Goal: Task Accomplishment & Management: Complete application form

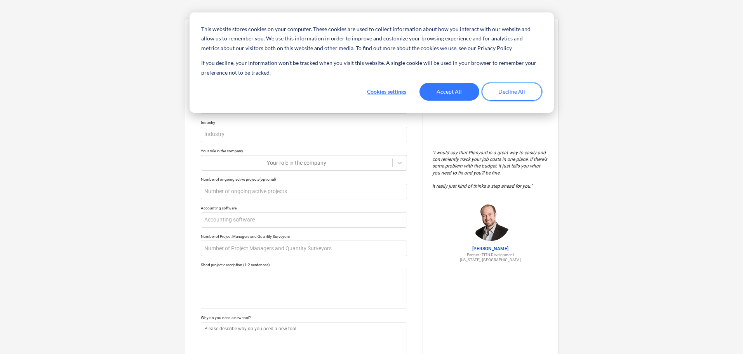
click at [495, 91] on button "Decline All" at bounding box center [512, 92] width 60 height 18
